Goal: Transaction & Acquisition: Subscribe to service/newsletter

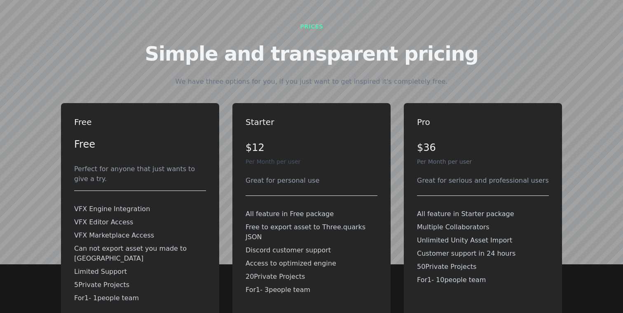
scroll to position [1728, 0]
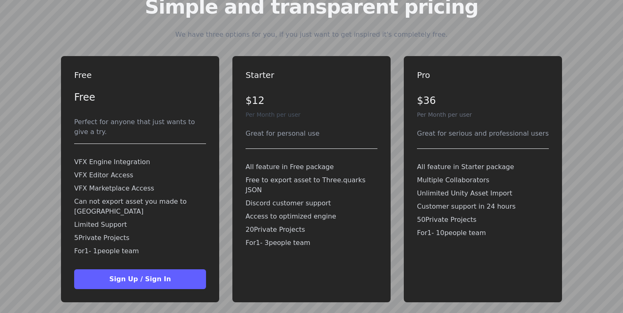
click at [111, 196] on p "Can not export asset you made to [GEOGRAPHIC_DATA]" at bounding box center [140, 206] width 132 height 20
click at [112, 196] on p "Can not export asset you made to [GEOGRAPHIC_DATA]" at bounding box center [140, 206] width 132 height 20
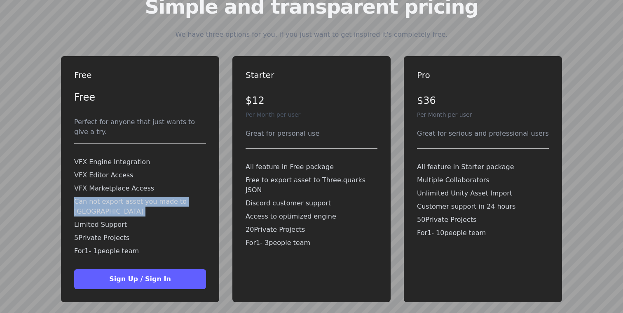
click at [112, 196] on p "Can not export asset you made to [GEOGRAPHIC_DATA]" at bounding box center [140, 206] width 132 height 20
copy p "Can not export asset you made to [GEOGRAPHIC_DATA]"
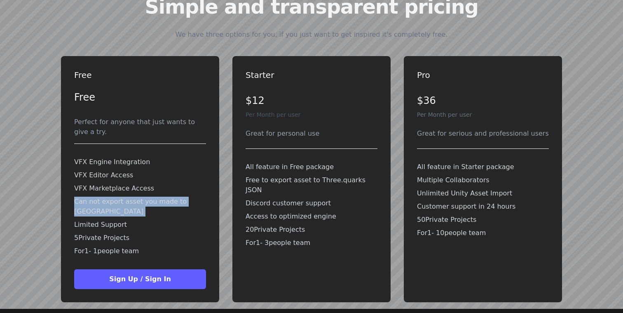
scroll to position [1694, 0]
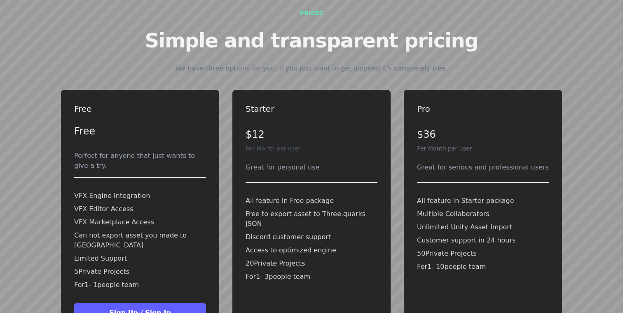
click at [304, 209] on p "Free to export asset to Three.quarks JSON" at bounding box center [311, 219] width 132 height 20
copy p "Free to export asset to Three.quarks JSON"
drag, startPoint x: 504, startPoint y: 209, endPoint x: 414, endPoint y: 209, distance: 89.8
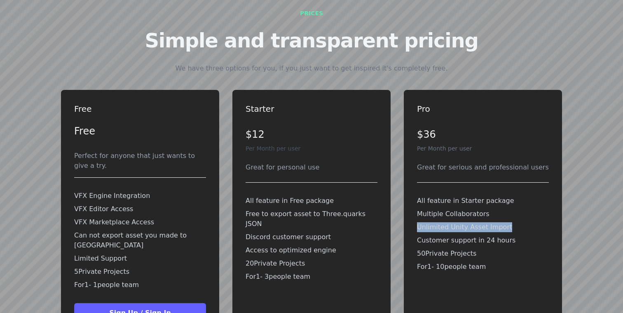
click at [414, 209] on div "Pro $36 Per Month per user Great for serious and professional users All feature…" at bounding box center [483, 213] width 158 height 246
copy p "Unlimited Unity Asset Import"
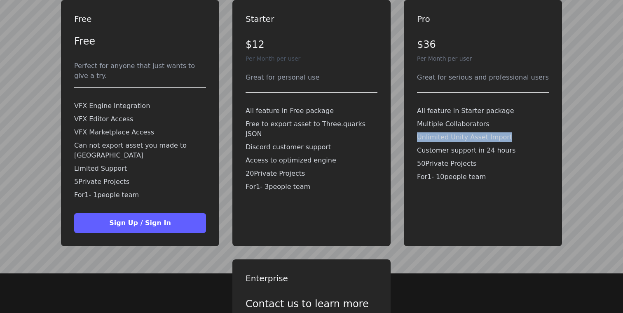
scroll to position [1726, 0]
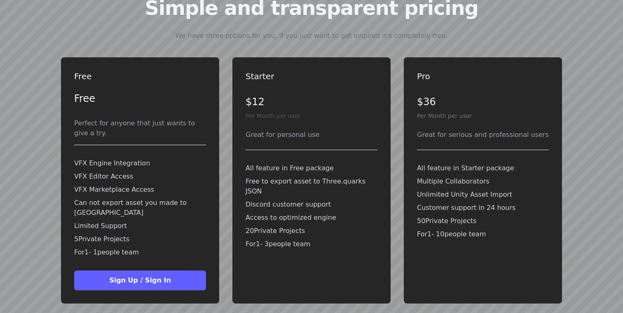
click at [283, 103] on div "Starter $12 Per Month per user Great for personal use All feature in Free packa…" at bounding box center [311, 166] width 132 height 192
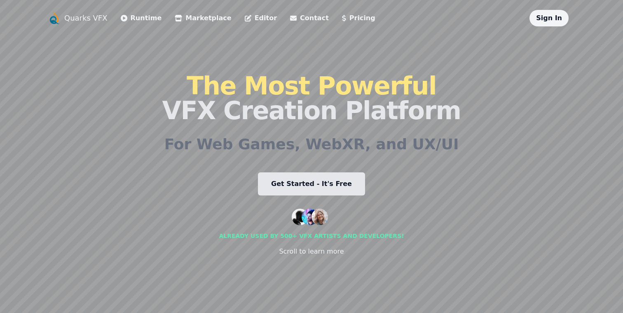
scroll to position [0, 0]
click at [341, 184] on link "Get Started - It's Free" at bounding box center [311, 183] width 107 height 23
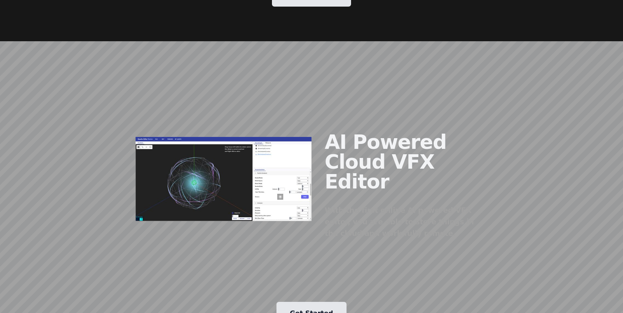
scroll to position [708, 0]
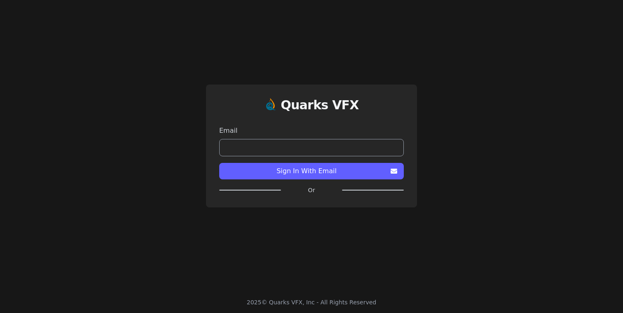
click at [326, 170] on span "Sign In With Email" at bounding box center [306, 171] width 161 height 10
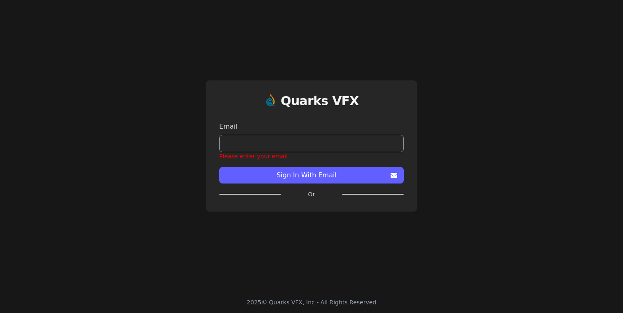
click at [309, 196] on label "Or" at bounding box center [311, 194] width 61 height 8
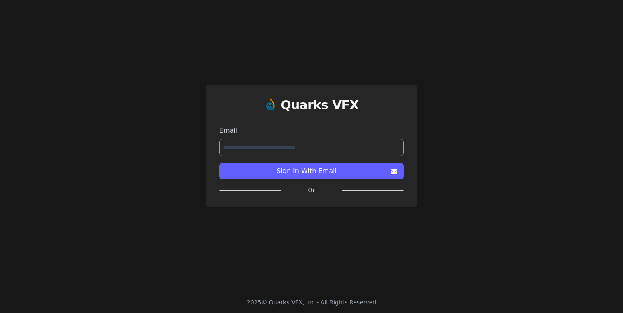
click at [311, 171] on button "Sign In With Email" at bounding box center [311, 171] width 185 height 16
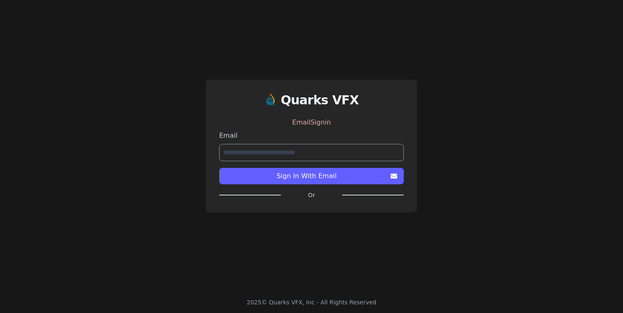
click at [312, 174] on span "Sign In With Email" at bounding box center [306, 176] width 161 height 10
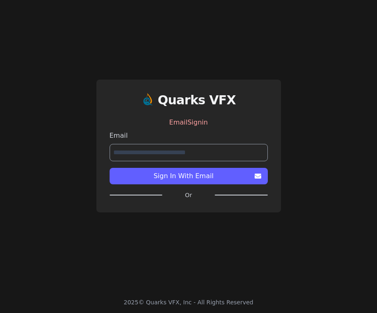
click at [219, 177] on span "Sign In With Email" at bounding box center [183, 176] width 135 height 10
click at [191, 171] on span "Sign In With Email" at bounding box center [183, 176] width 135 height 10
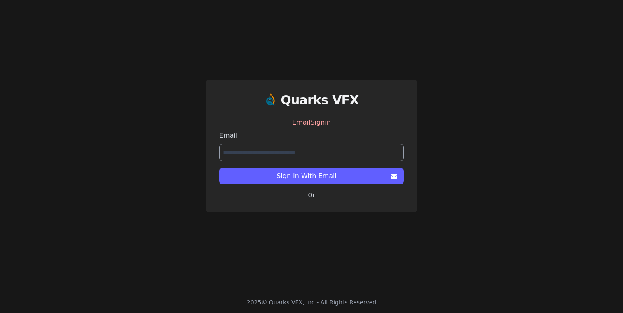
click at [311, 148] on input "**********" at bounding box center [311, 152] width 185 height 17
click at [310, 194] on label "Or" at bounding box center [311, 195] width 61 height 8
drag, startPoint x: 310, startPoint y: 203, endPoint x: 300, endPoint y: 227, distance: 25.5
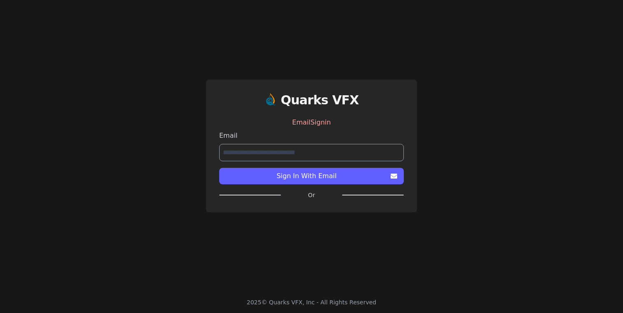
click at [304, 227] on div "**********" at bounding box center [311, 145] width 623 height 291
click at [269, 145] on input "**********" at bounding box center [311, 152] width 185 height 17
click at [269, 154] on input "**********" at bounding box center [311, 152] width 185 height 17
click at [332, 153] on input "**********" at bounding box center [311, 152] width 185 height 17
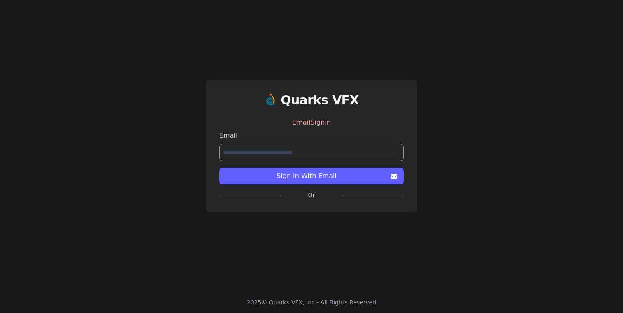
type input "**********"
click at [326, 177] on span "Sign In With Email" at bounding box center [306, 176] width 161 height 10
click at [326, 177] on span "Please wait..." at bounding box center [306, 176] width 161 height 10
click at [326, 177] on span "Sign In With Email" at bounding box center [306, 176] width 161 height 10
